Goal: Task Accomplishment & Management: Manage account settings

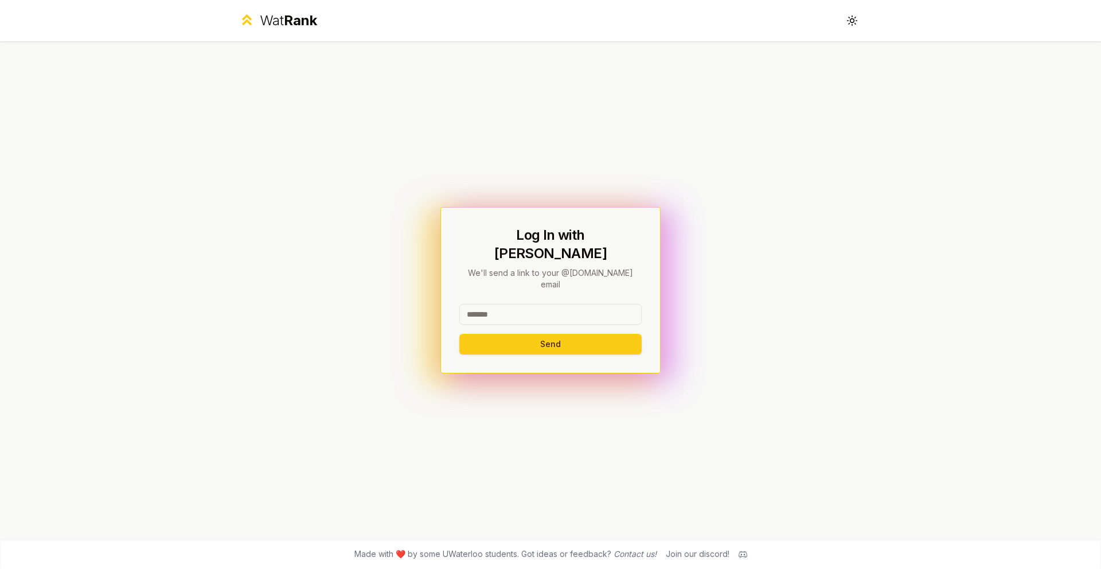
click at [532, 304] on input at bounding box center [550, 314] width 182 height 21
type input "****"
click at [490, 334] on button "Send" at bounding box center [550, 344] width 182 height 21
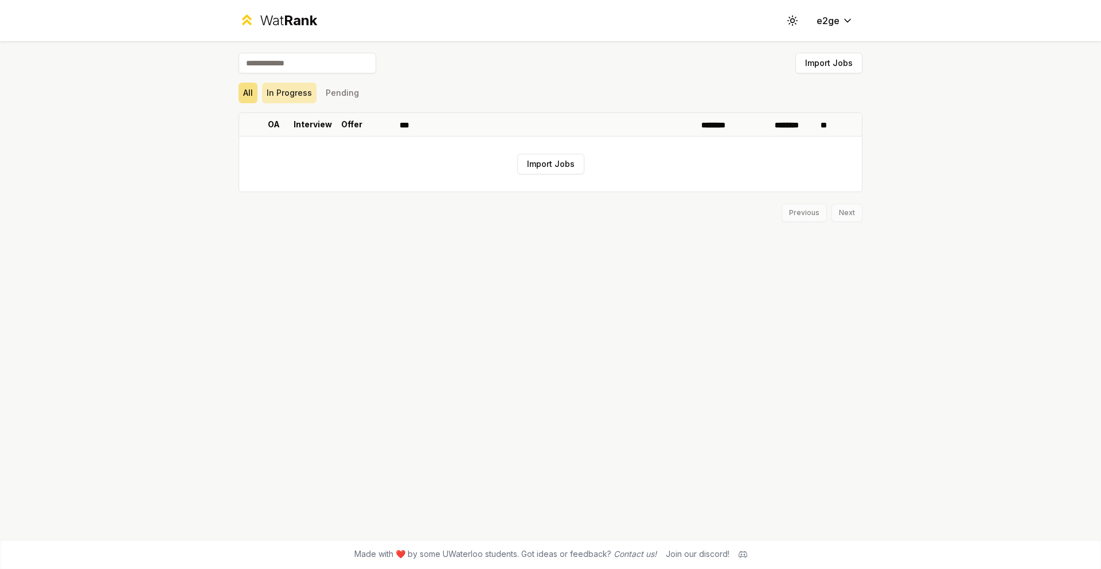
click at [314, 95] on button "In Progress" at bounding box center [289, 93] width 54 height 21
click at [302, 95] on button "In Progress" at bounding box center [289, 93] width 54 height 21
click at [358, 85] on button "Pending" at bounding box center [342, 93] width 42 height 21
click at [302, 3] on div "Wat Rank Toggle theme e2ge" at bounding box center [550, 20] width 660 height 41
click at [292, 11] on div "Wat Rank" at bounding box center [288, 20] width 57 height 18
